Goal: Book appointment/travel/reservation

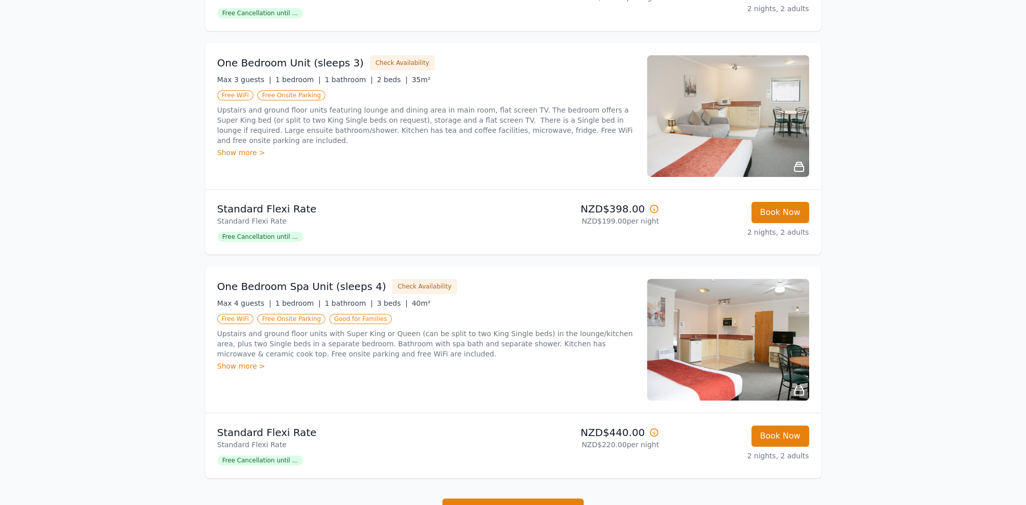
scroll to position [355, 0]
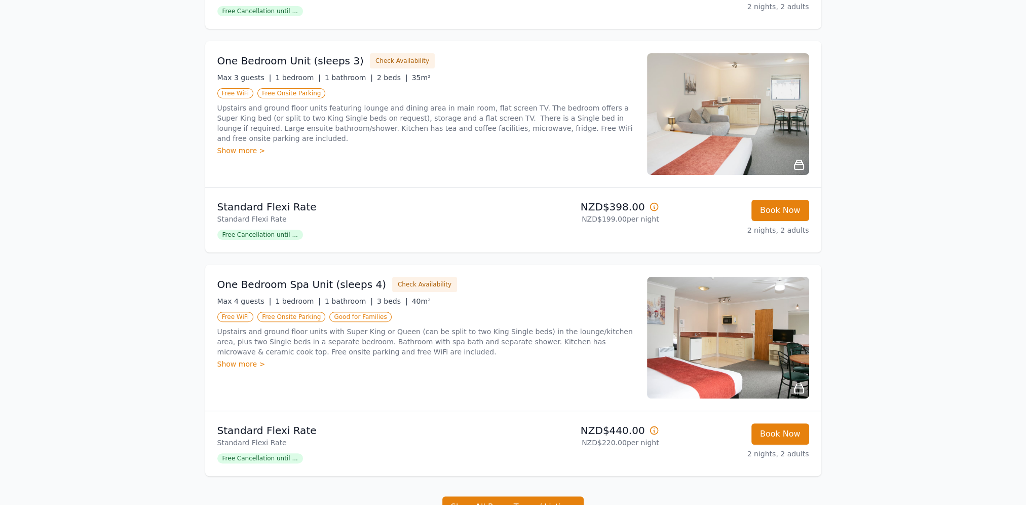
click at [241, 368] on div "One Bedroom Spa Unit (sleeps 4) Check Availability Max 4 guests | 1 bedroom | 1…" at bounding box center [426, 338] width 418 height 122
click at [245, 363] on div "Show more >" at bounding box center [426, 364] width 418 height 10
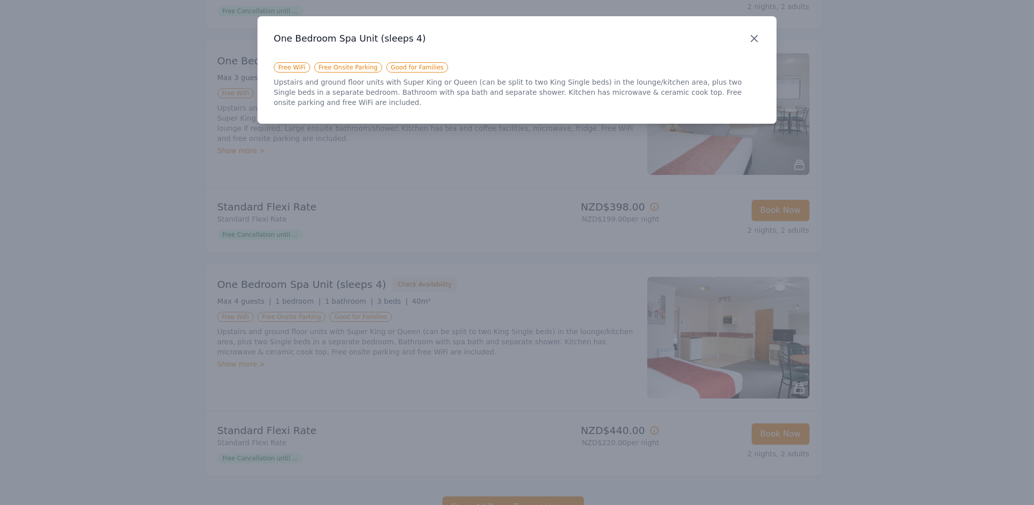
click at [757, 39] on icon "button" at bounding box center [754, 38] width 12 height 12
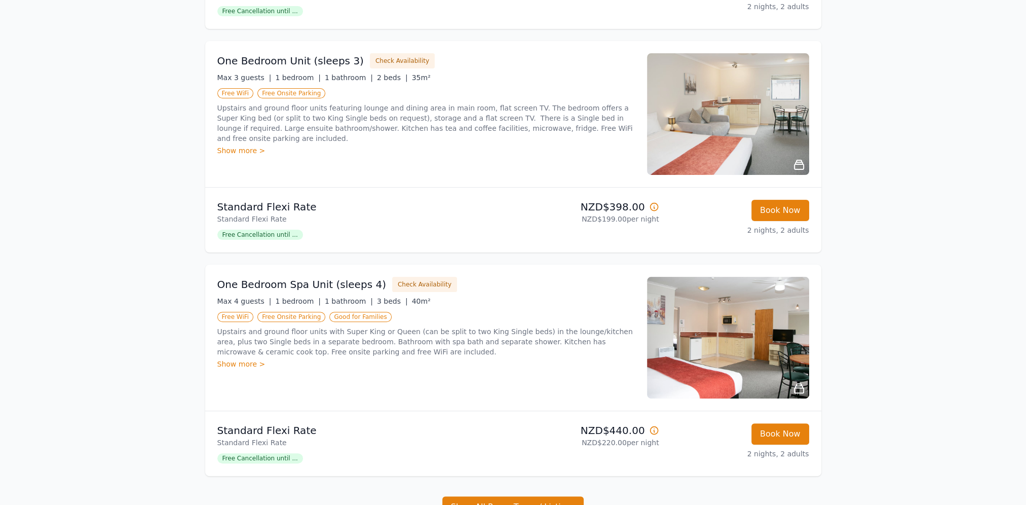
click at [803, 388] on icon at bounding box center [799, 388] width 12 height 12
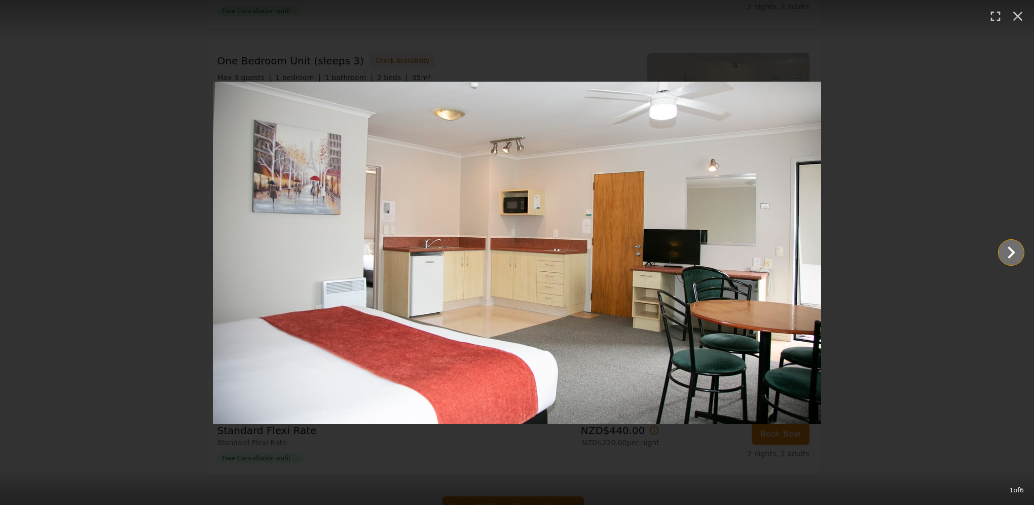
click at [1019, 252] on icon "Show slide 2 of 6" at bounding box center [1011, 252] width 24 height 24
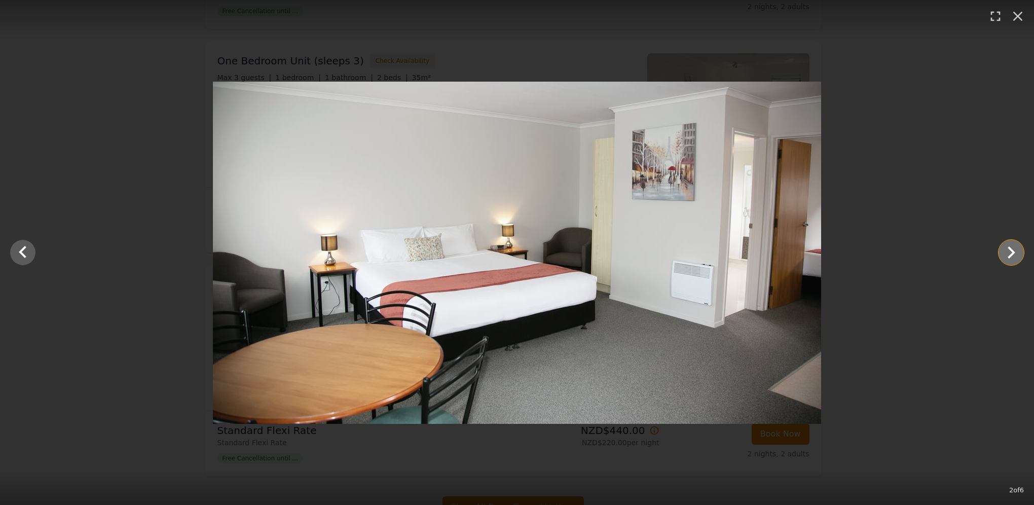
click at [1019, 252] on icon "Show slide 3 of 6" at bounding box center [1011, 252] width 24 height 24
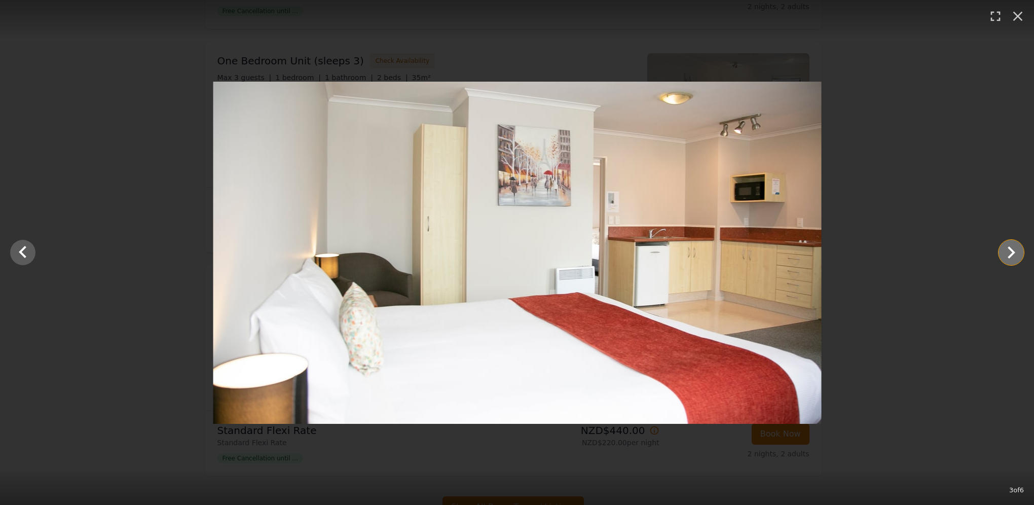
click at [1019, 252] on icon "Show slide 4 of 6" at bounding box center [1011, 252] width 24 height 24
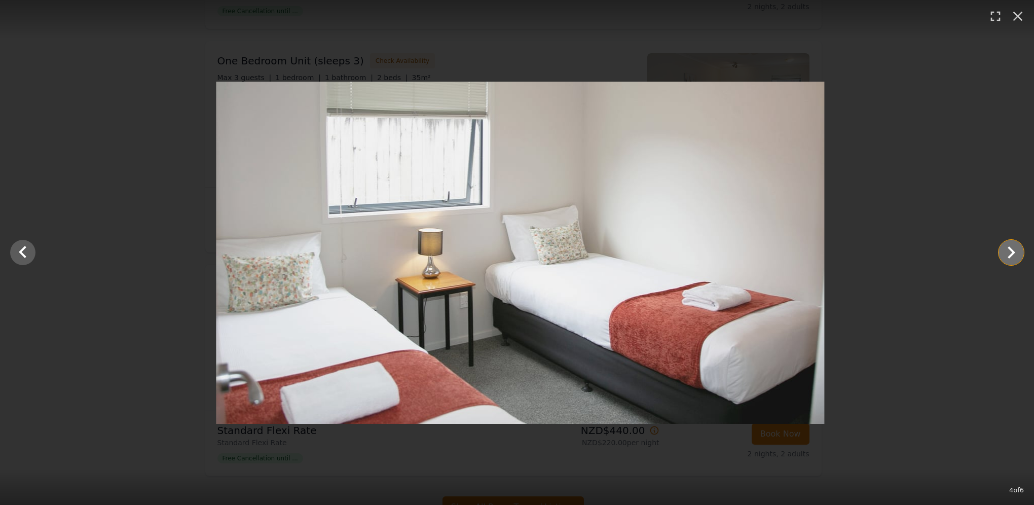
click at [1019, 252] on icon "Show slide 5 of 6" at bounding box center [1011, 252] width 24 height 24
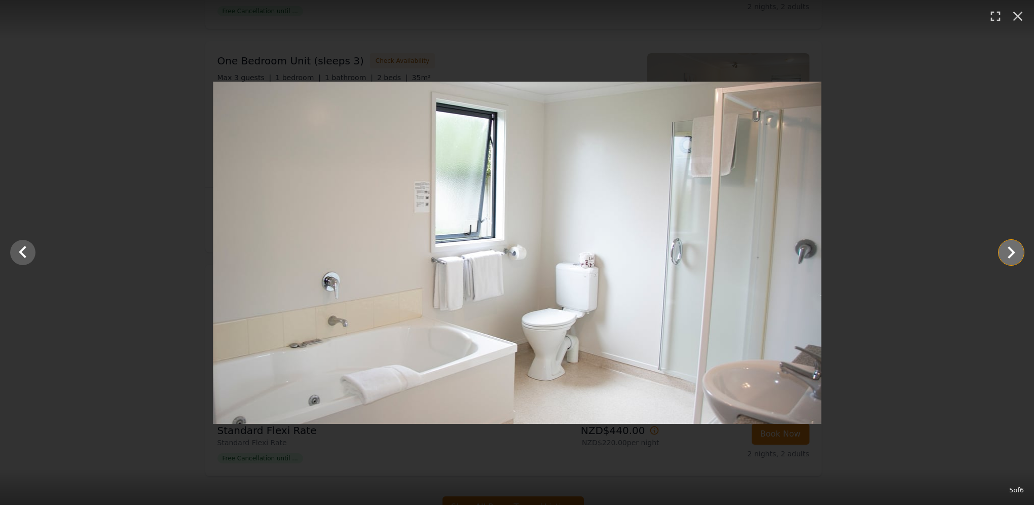
click at [1019, 252] on icon "Show slide 6 of 6" at bounding box center [1011, 252] width 24 height 24
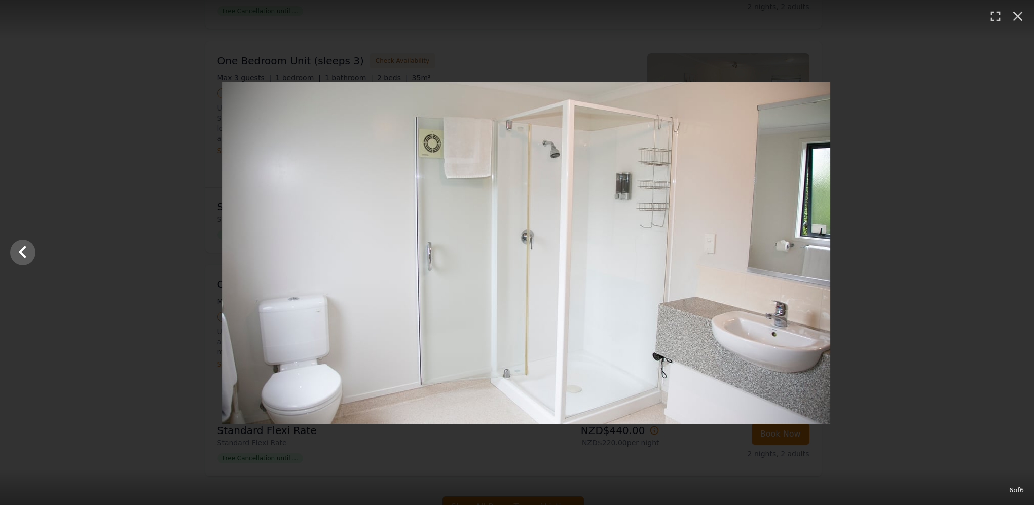
click at [1019, 252] on div at bounding box center [526, 253] width 1034 height 342
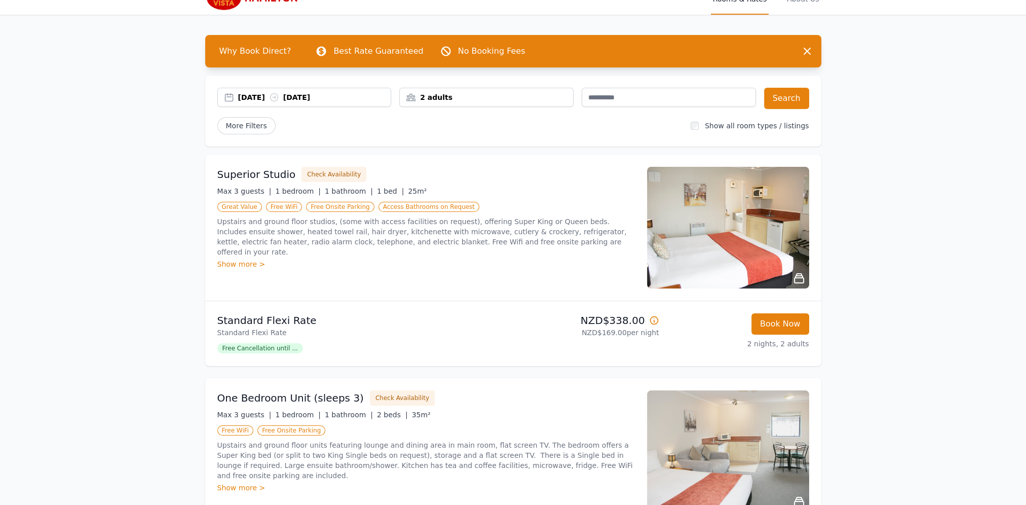
scroll to position [0, 0]
